Goal: Register for event/course

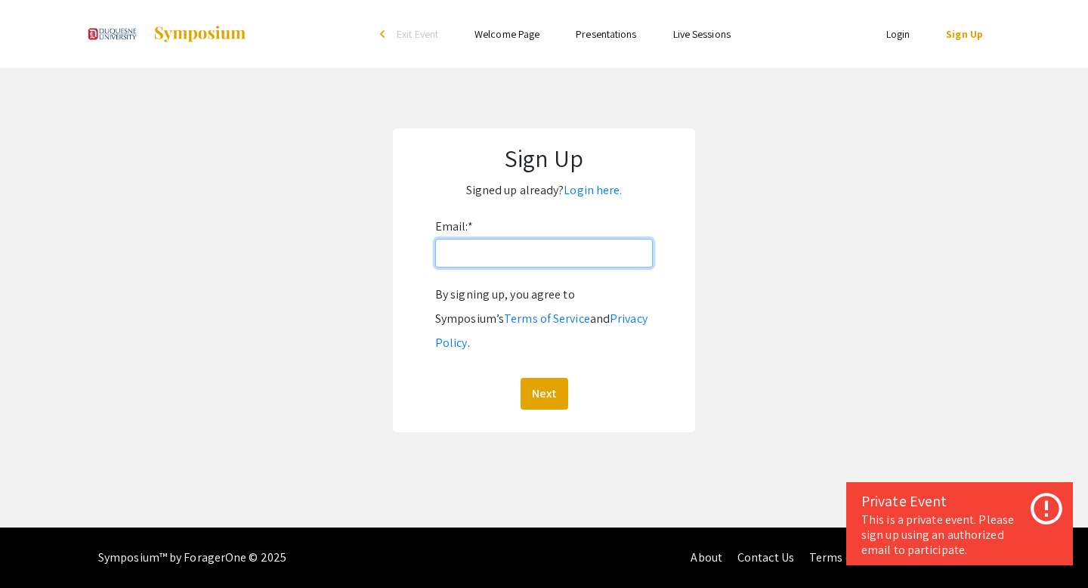
click at [555, 249] on input "Email: *" at bounding box center [544, 253] width 218 height 29
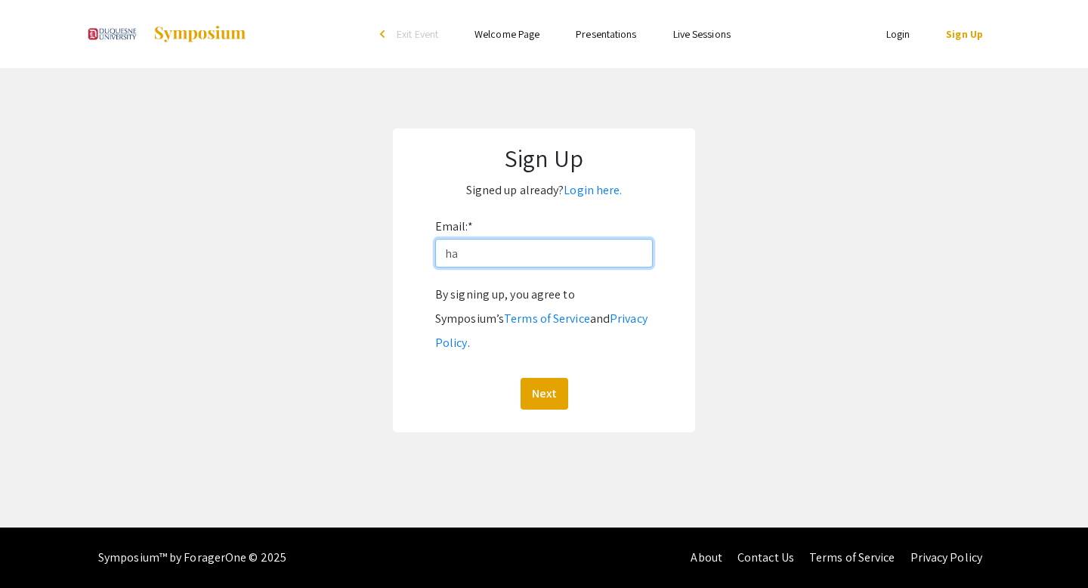
type input "[EMAIL_ADDRESS][DOMAIN_NAME]"
click at [535, 378] on button "Next" at bounding box center [545, 394] width 48 height 32
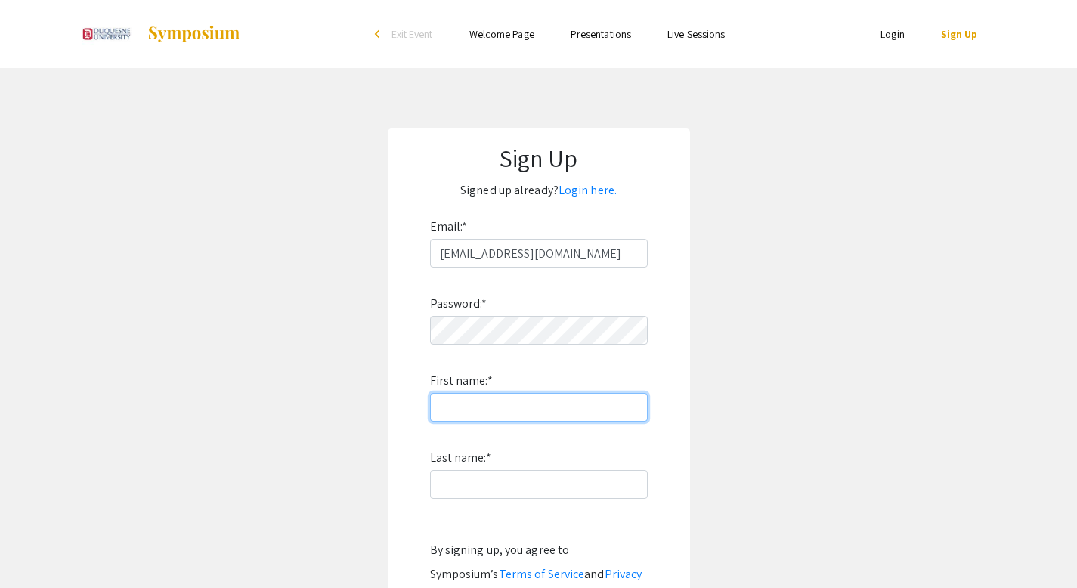
type input "Asal"
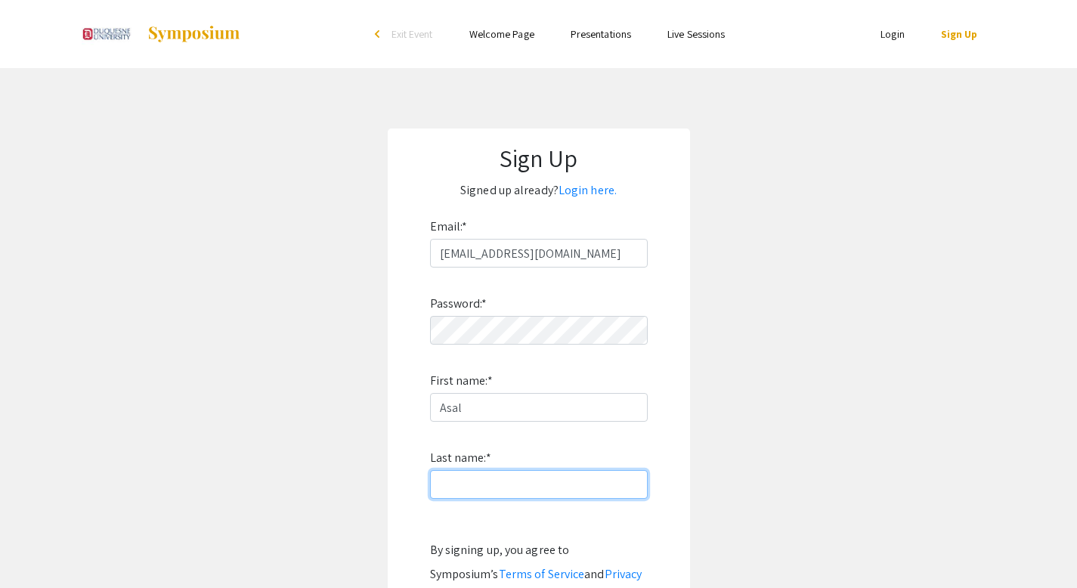
type input "Hamidi"
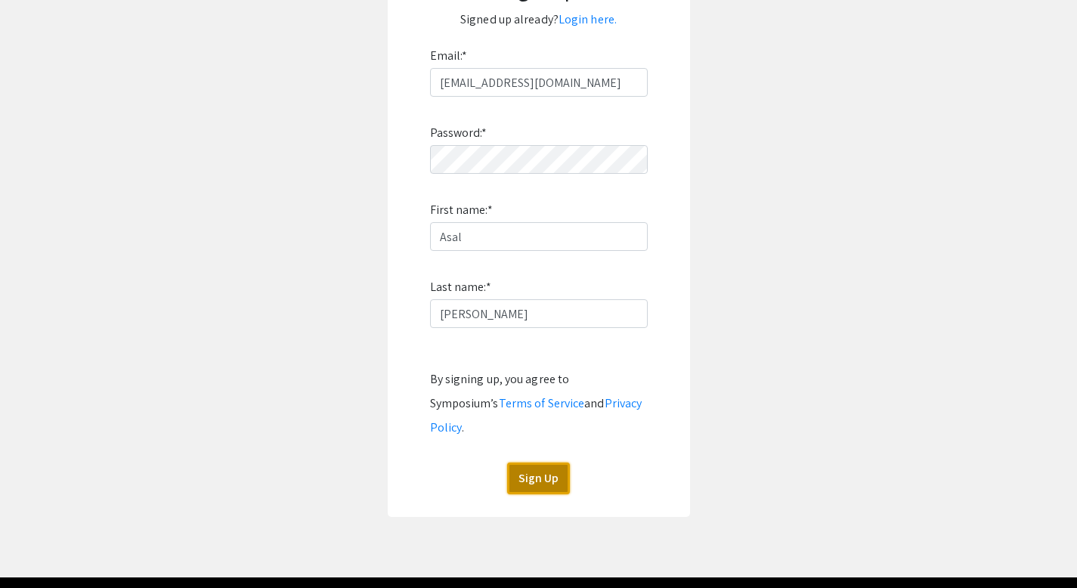
click at [543, 462] on button "Sign Up" at bounding box center [538, 478] width 63 height 32
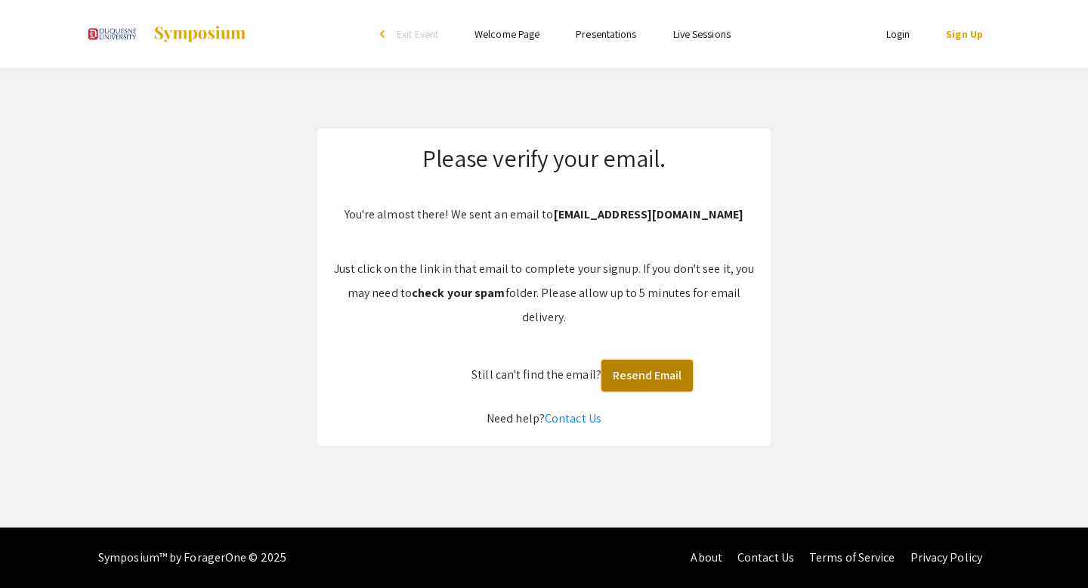
click at [631, 382] on button "Resend Email" at bounding box center [646, 376] width 91 height 32
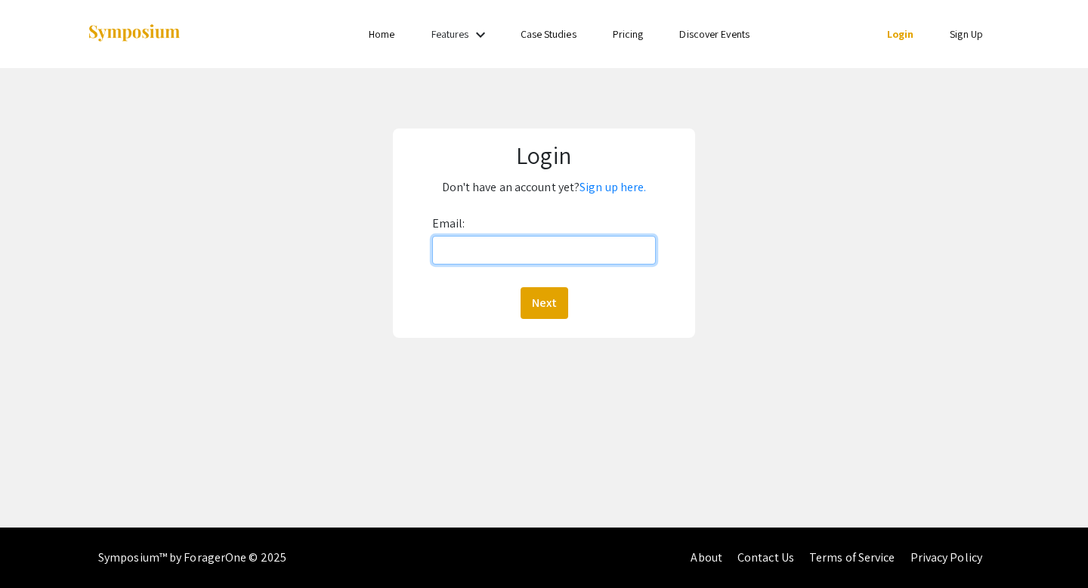
click at [465, 261] on input "Email:" at bounding box center [544, 250] width 224 height 29
type input "[EMAIL_ADDRESS][DOMAIN_NAME]"
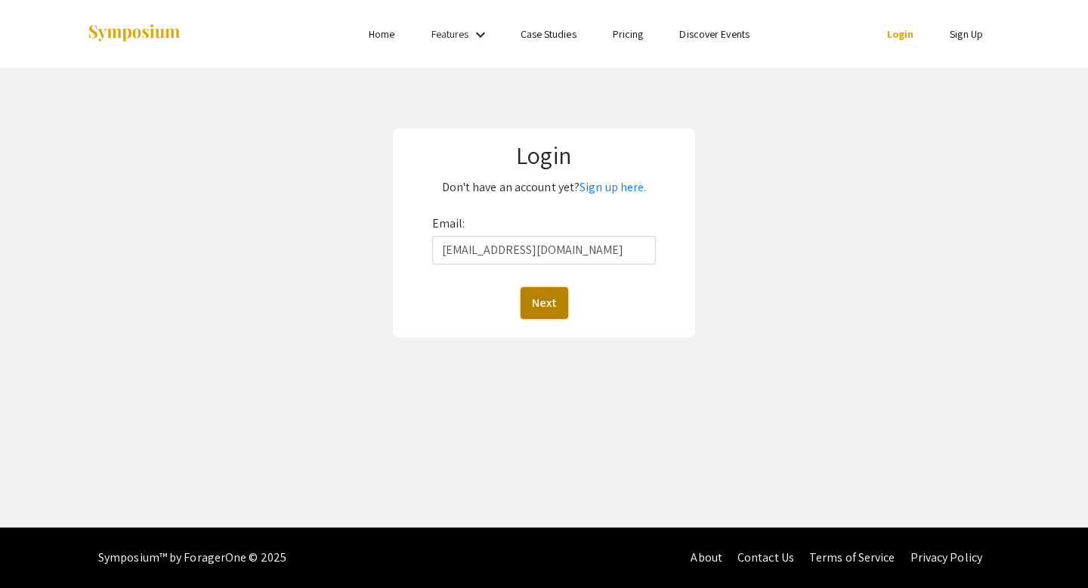
click at [552, 299] on button "Next" at bounding box center [545, 303] width 48 height 32
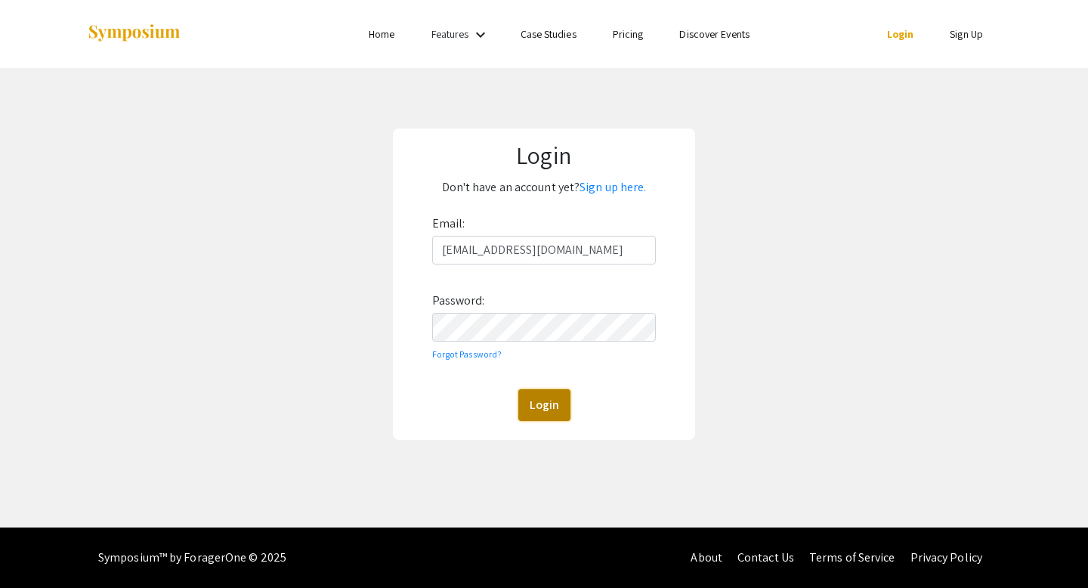
click at [530, 415] on button "Login" at bounding box center [544, 405] width 52 height 32
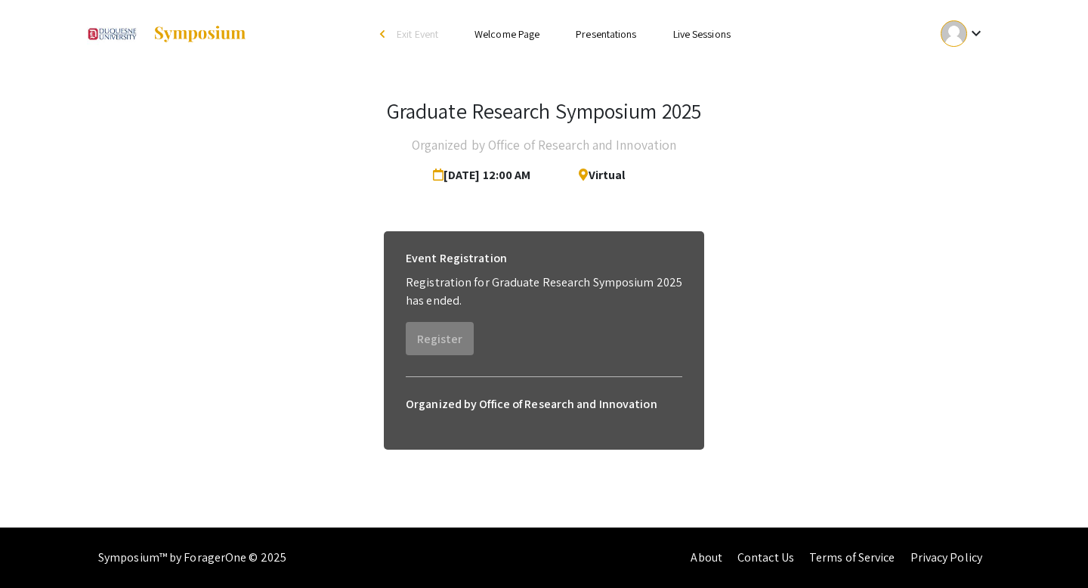
click at [111, 41] on img at bounding box center [112, 34] width 51 height 38
